Goal: Transaction & Acquisition: Purchase product/service

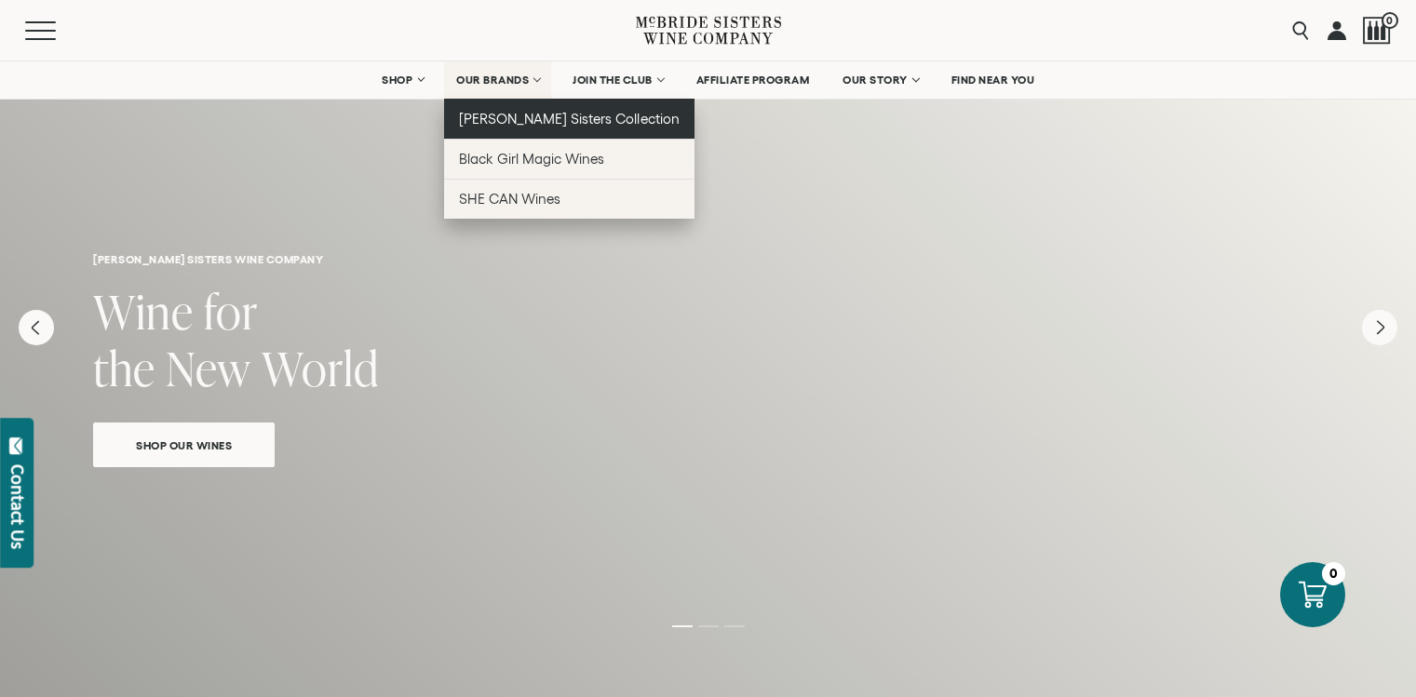
click at [510, 112] on span "[PERSON_NAME] Sisters Collection" at bounding box center [569, 119] width 221 height 16
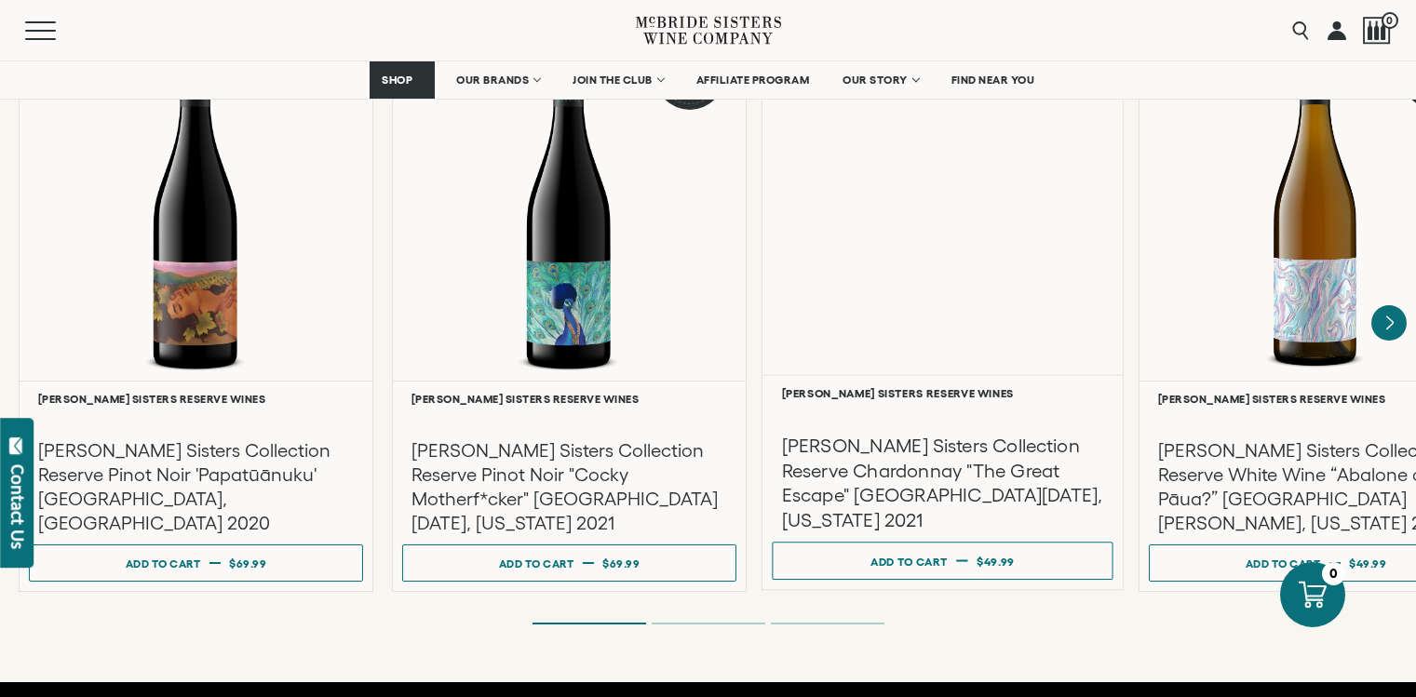
scroll to position [3242, 0]
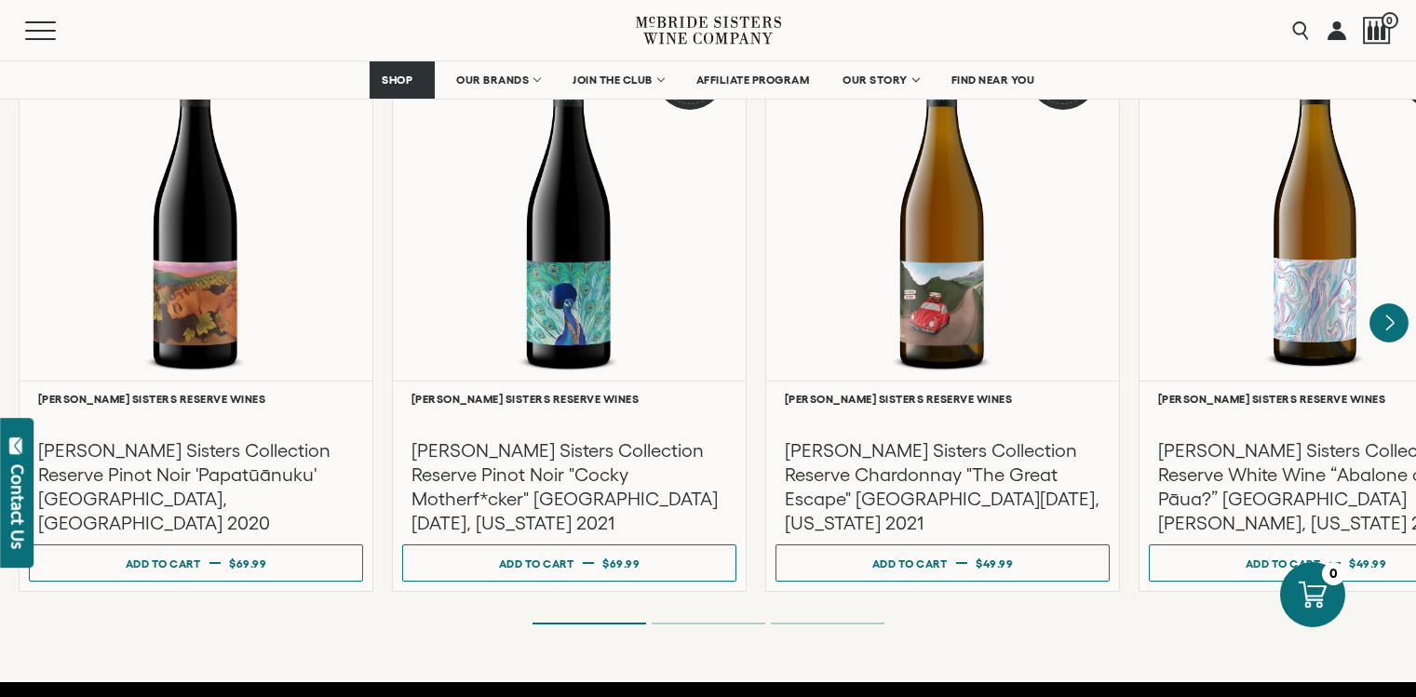
click at [1387, 304] on icon "Next" at bounding box center [1389, 323] width 39 height 39
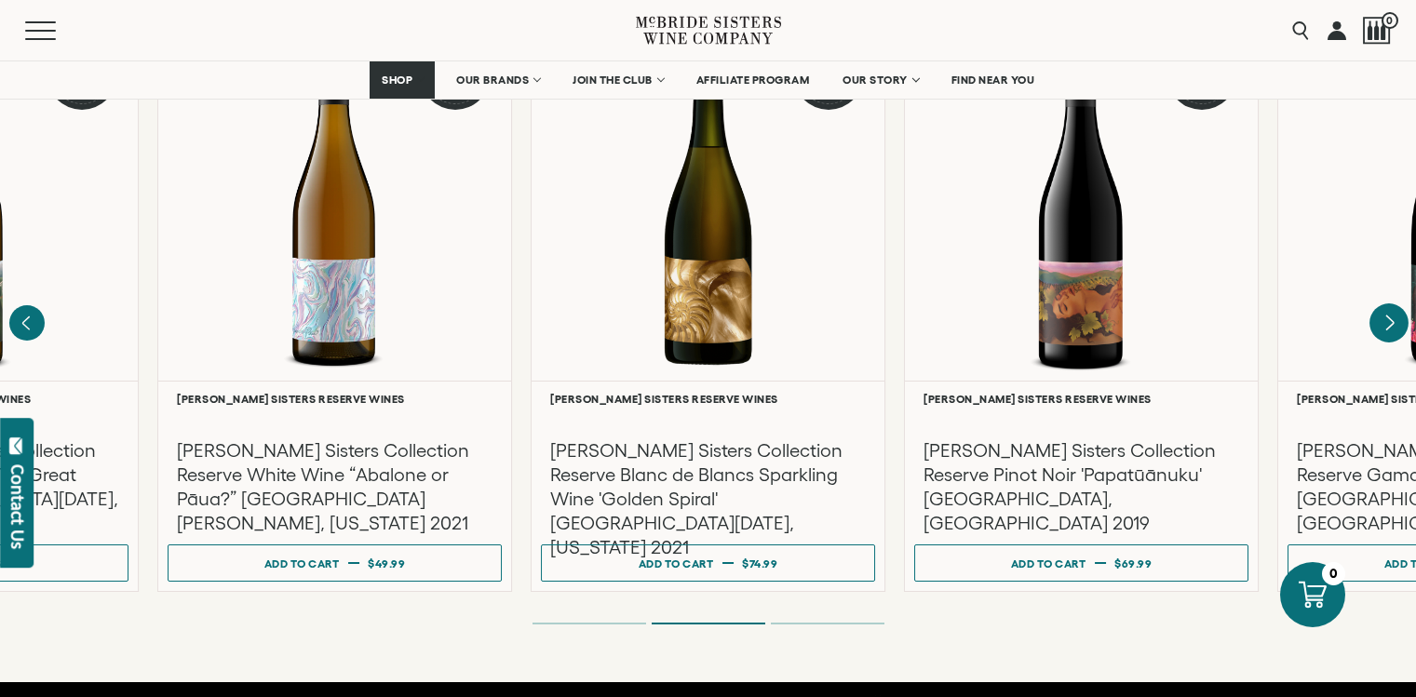
click at [1387, 304] on icon "Next" at bounding box center [1389, 323] width 39 height 39
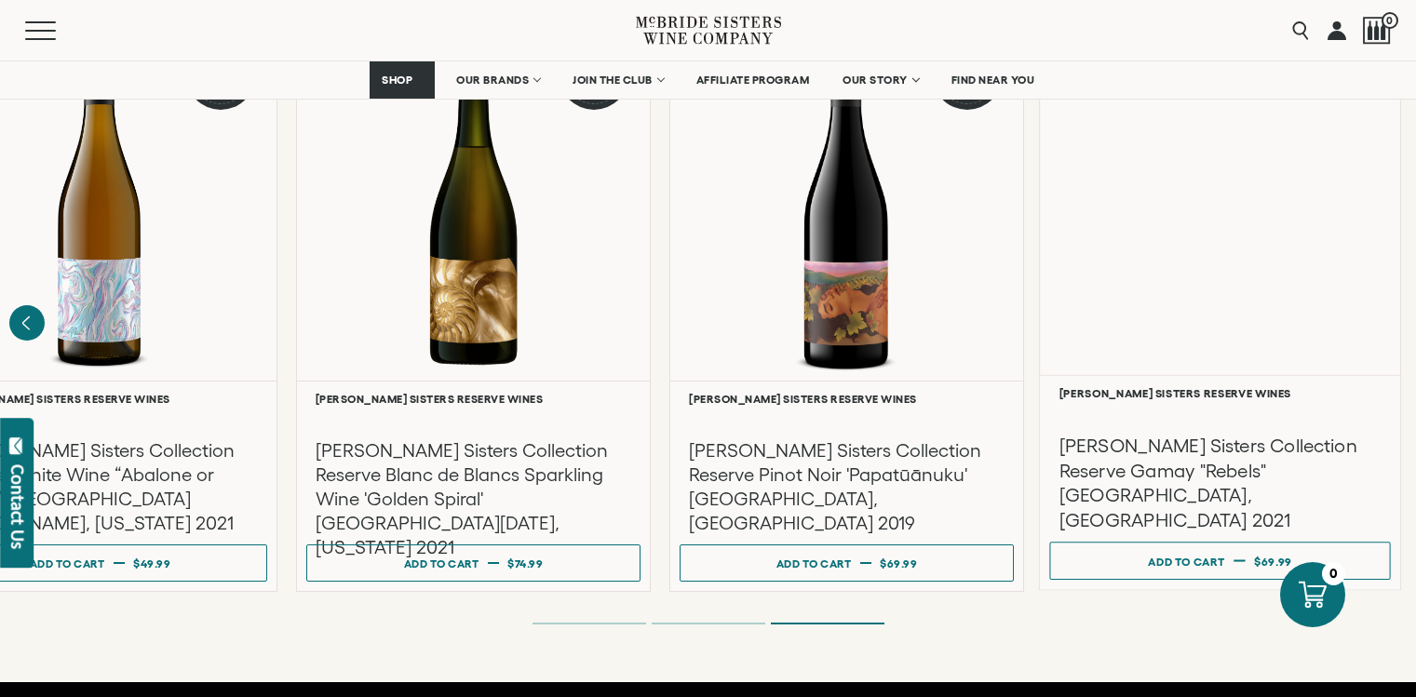
click at [1200, 292] on div "Liquid error (snippets/component__lazyload-image line 33): height must be a num…" at bounding box center [1220, 196] width 360 height 358
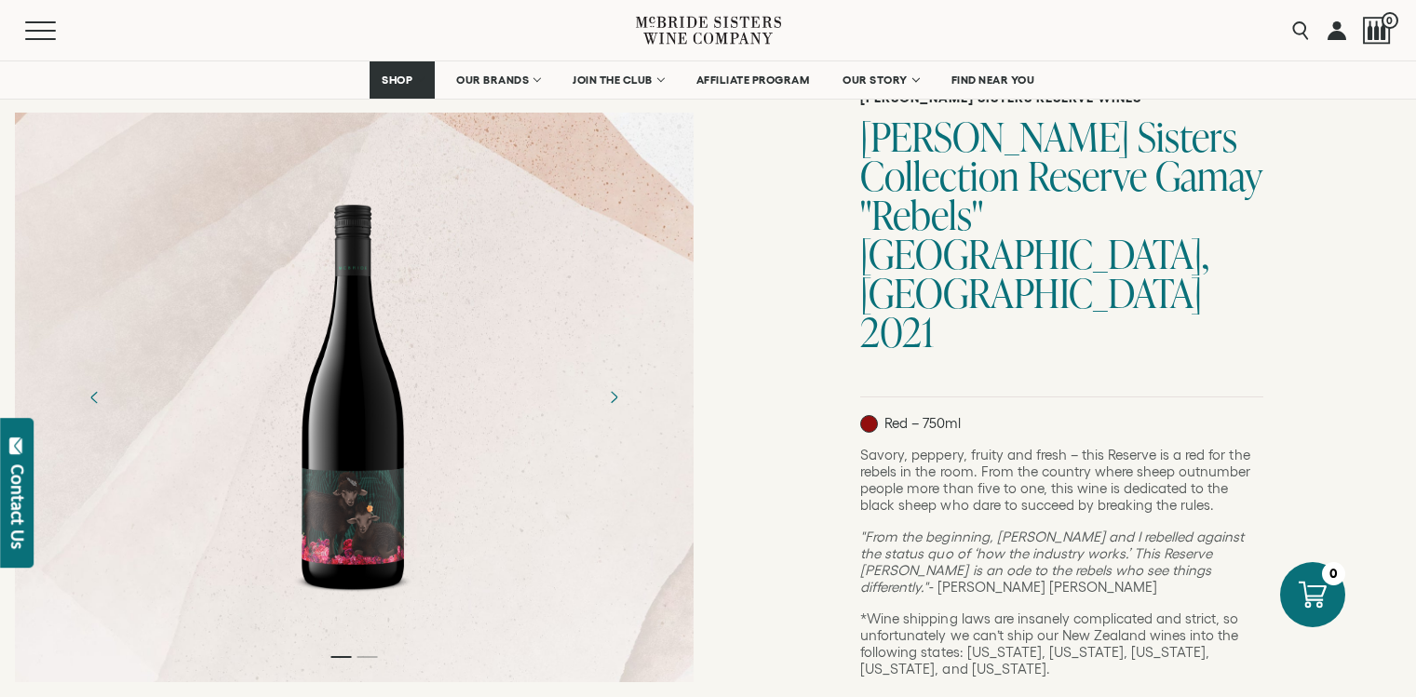
scroll to position [169, 0]
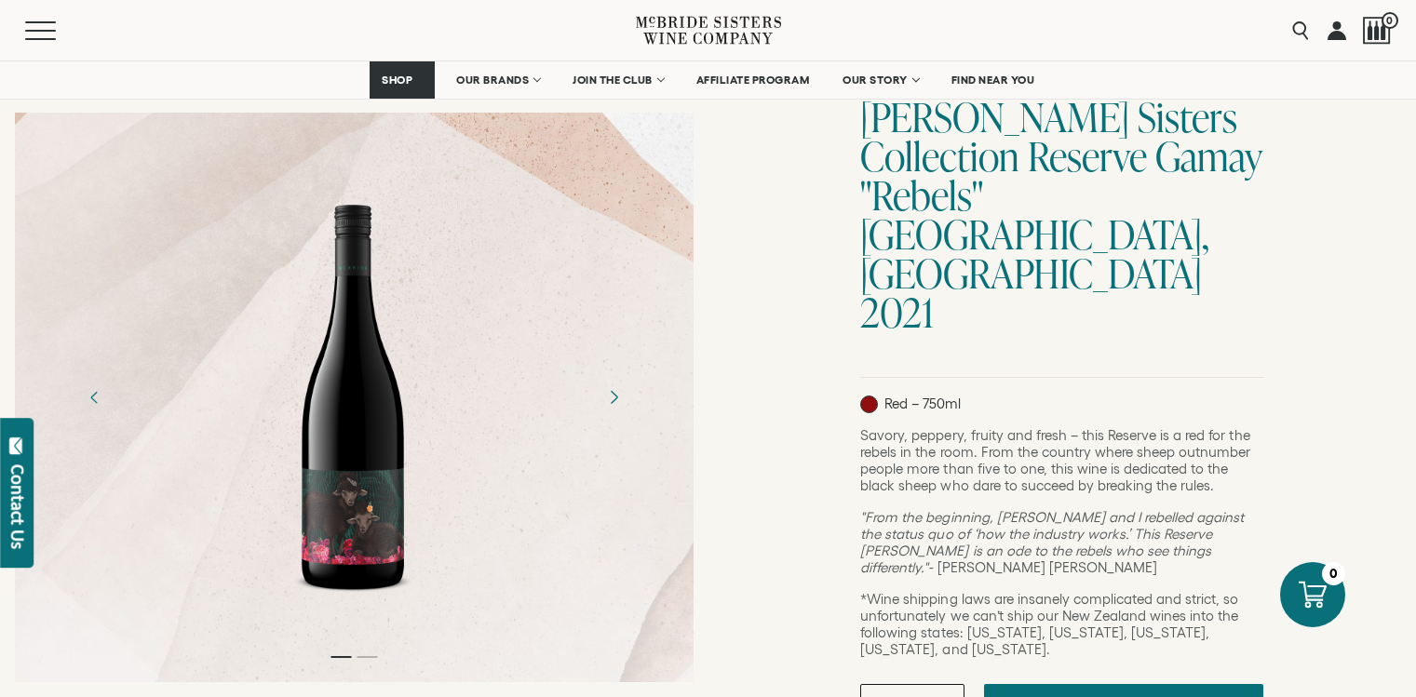
click at [620, 406] on icon "Next" at bounding box center [613, 397] width 33 height 33
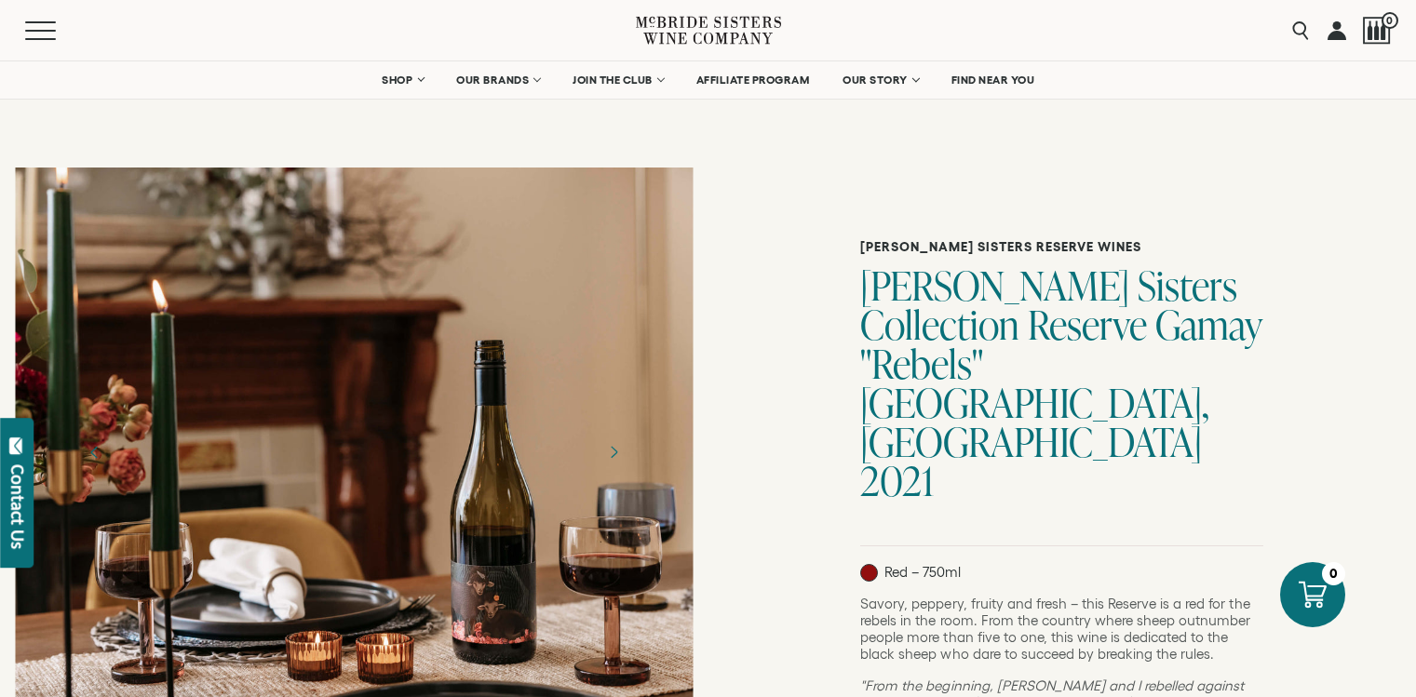
scroll to position [0, 0]
